Goal: Contribute content

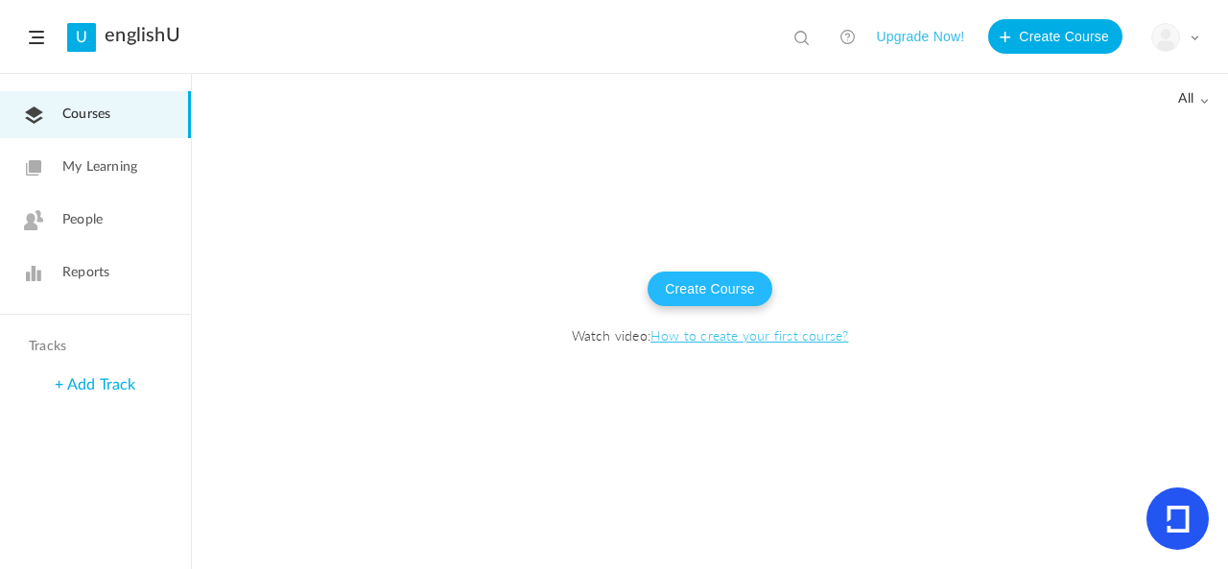
click at [722, 277] on button "Create Course" at bounding box center [710, 289] width 125 height 35
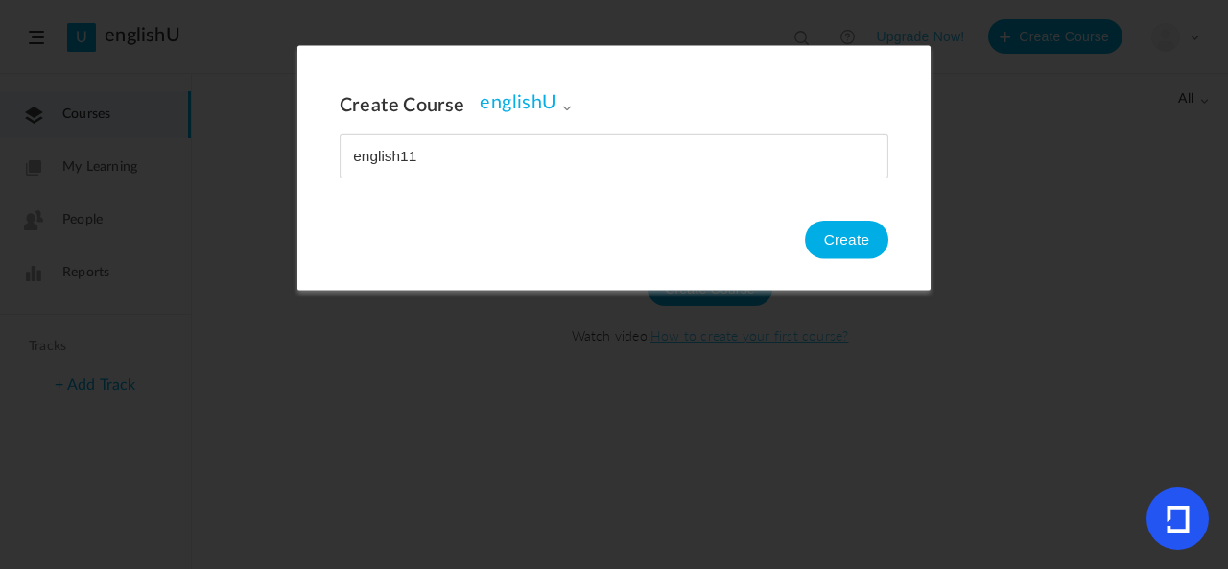
type input "english111"
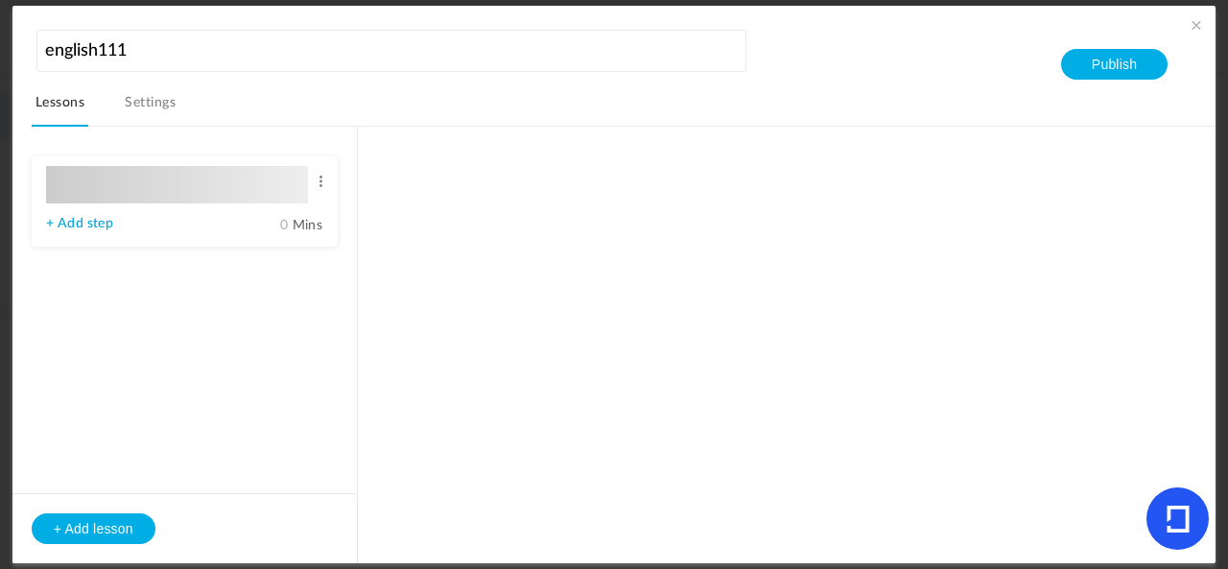
type input "Lesson 1"
type input "0"
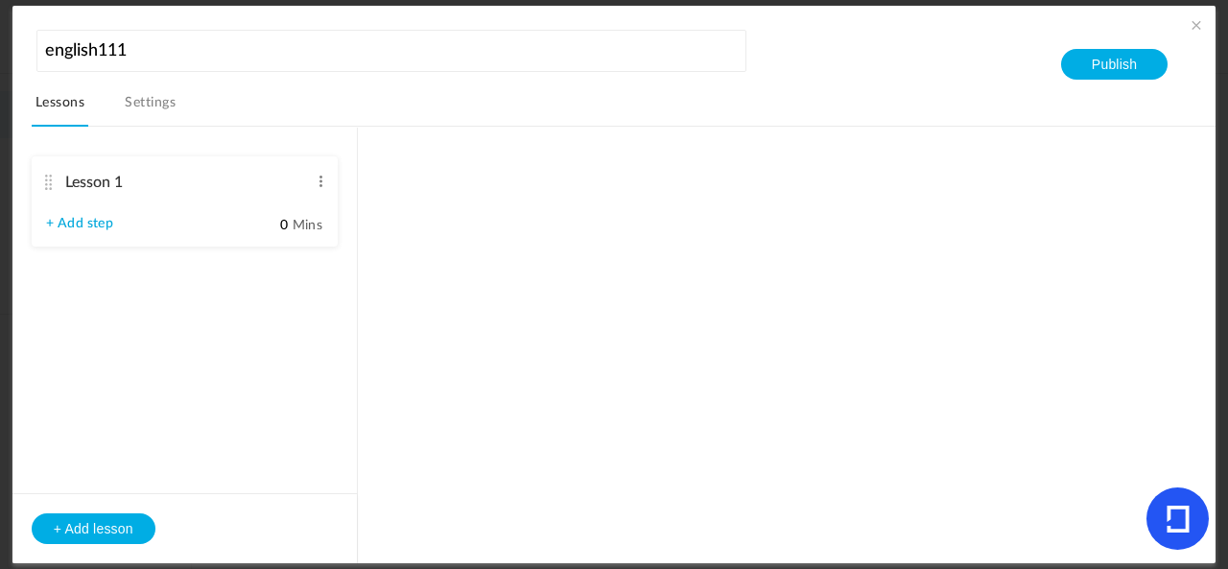
type input "Step 1"
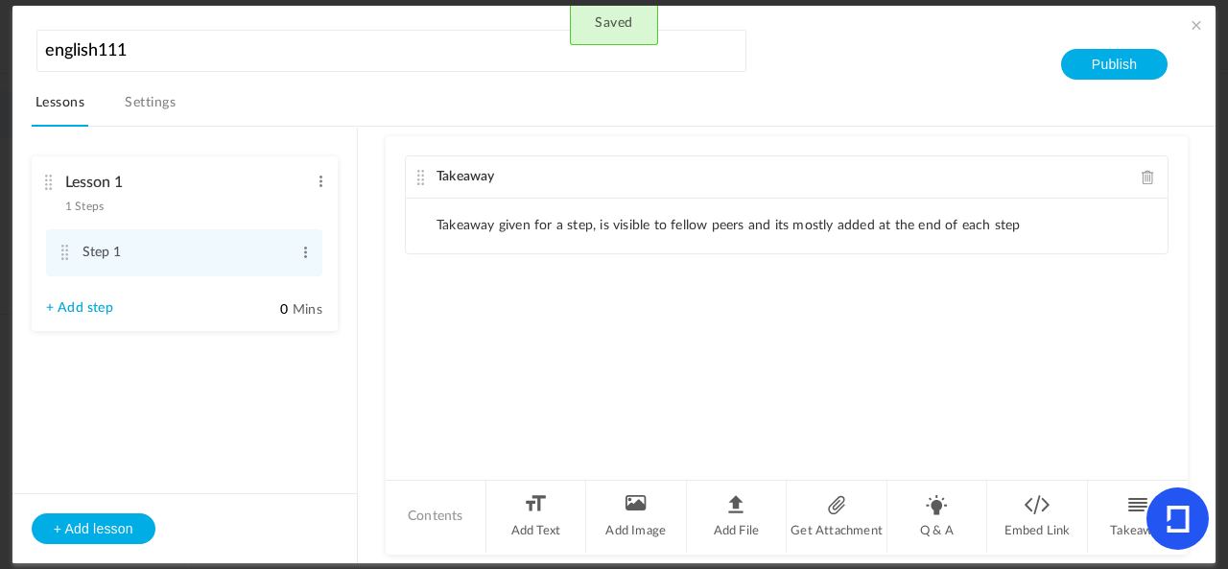
click at [614, 229] on li "Takeaway given for a step, is visible to fellow peers and its mostly added at t…" at bounding box center [729, 226] width 584 height 16
click at [447, 218] on li "Takeaway given for a step, is visible to fellow peers and its mostly added at t…" at bounding box center [729, 226] width 584 height 16
click at [1067, 230] on ul "Takeaway given for a step, is visible to fellow peers and its mostly added at t…" at bounding box center [787, 226] width 762 height 55
click at [514, 529] on li "Add Text" at bounding box center [536, 517] width 101 height 72
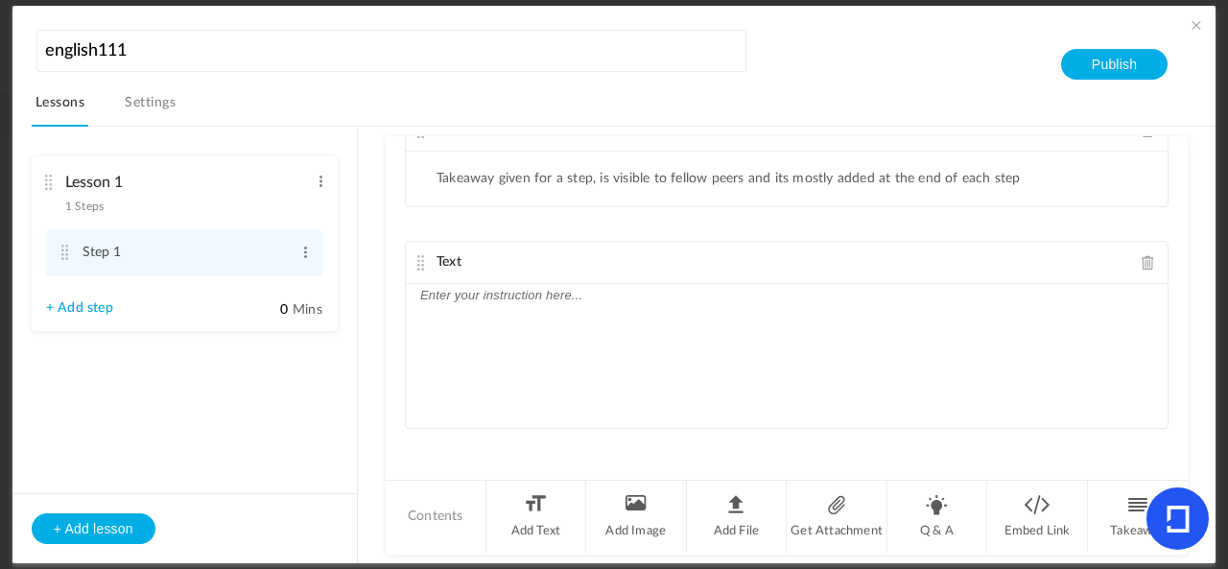
click at [583, 302] on div at bounding box center [787, 356] width 762 height 144
click at [827, 523] on li "Get Attachment" at bounding box center [837, 517] width 101 height 72
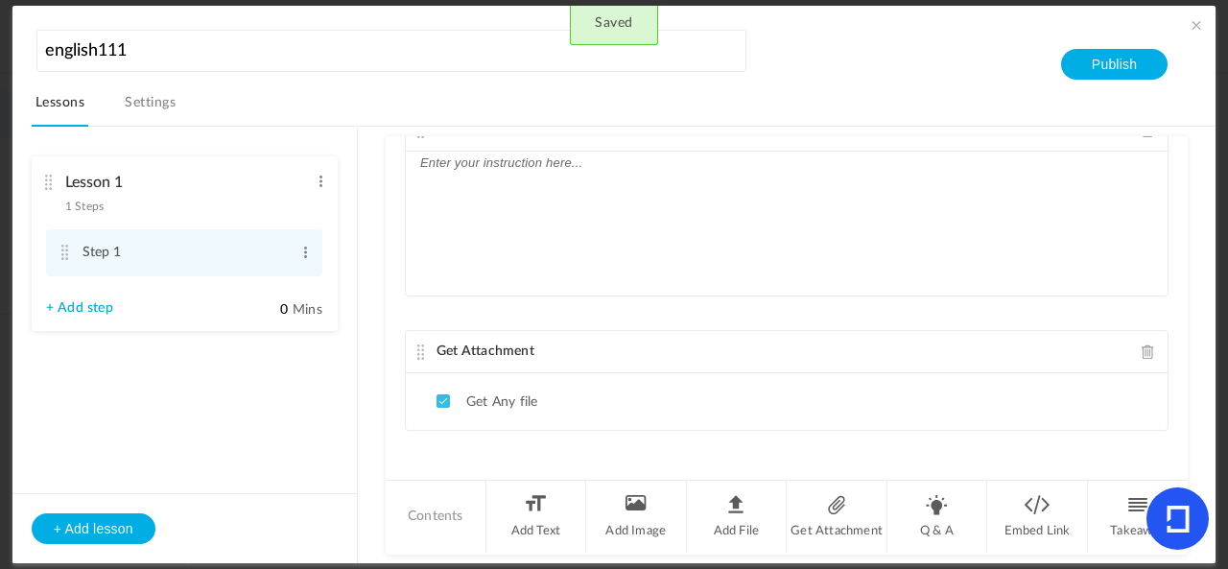
click at [1134, 358] on div "Get Attachment" at bounding box center [787, 352] width 762 height 42
click at [1142, 350] on span at bounding box center [1148, 351] width 13 height 14
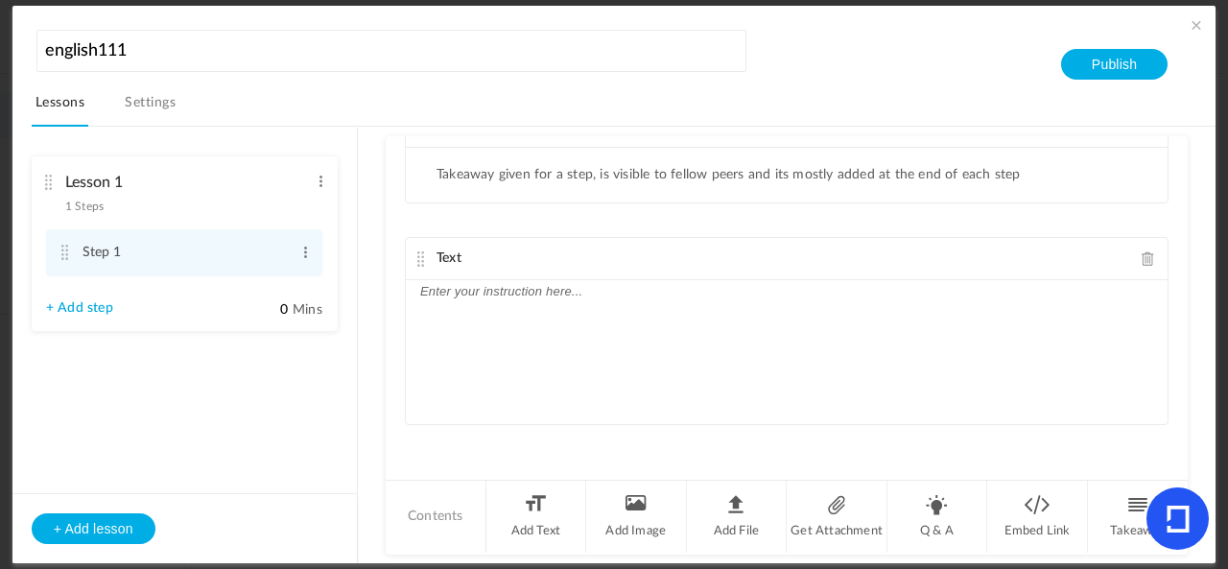
scroll to position [47, 0]
click at [996, 285] on p at bounding box center [786, 295] width 733 height 23
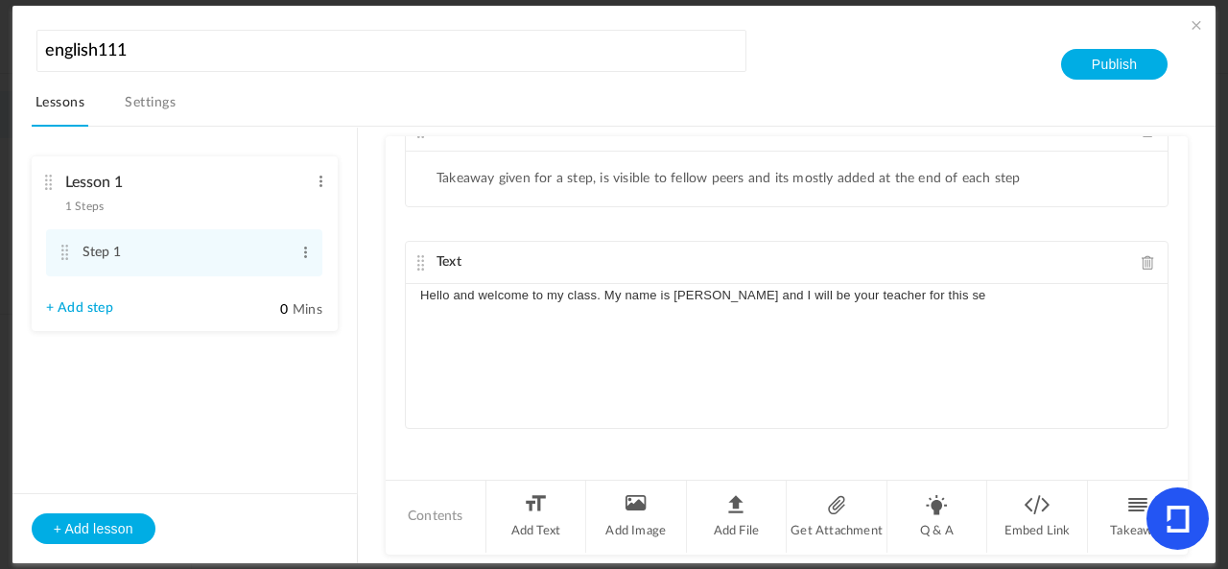
click at [992, 308] on p at bounding box center [786, 318] width 733 height 23
click at [1009, 284] on p "Hello and welcome to my class. My name is [PERSON_NAME] and I will be your teac…" at bounding box center [786, 295] width 733 height 23
click at [1030, 289] on p "Hello and welcome to my class. My name is [PERSON_NAME] and I will be your teac…" at bounding box center [786, 295] width 733 height 23
click at [447, 288] on p "Hello and welcome to my class. My name is [PERSON_NAME] and I will be your teac…" at bounding box center [786, 295] width 733 height 23
click at [1007, 288] on p "Hello, and welcome to my class. My name is [PERSON_NAME] and I will be your tea…" at bounding box center [786, 295] width 733 height 23
